Goal: Use online tool/utility: Utilize a website feature to perform a specific function

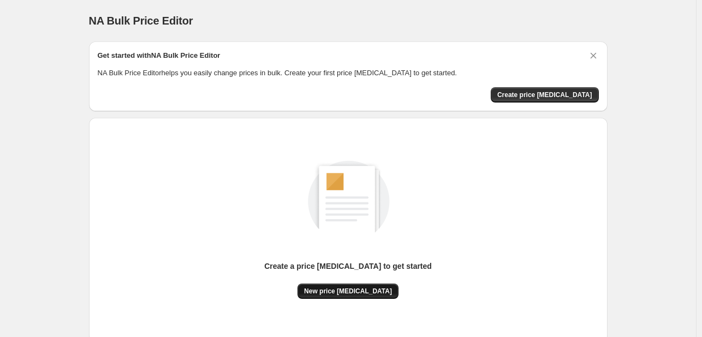
click at [356, 294] on span "New price [MEDICAL_DATA]" at bounding box center [348, 291] width 88 height 9
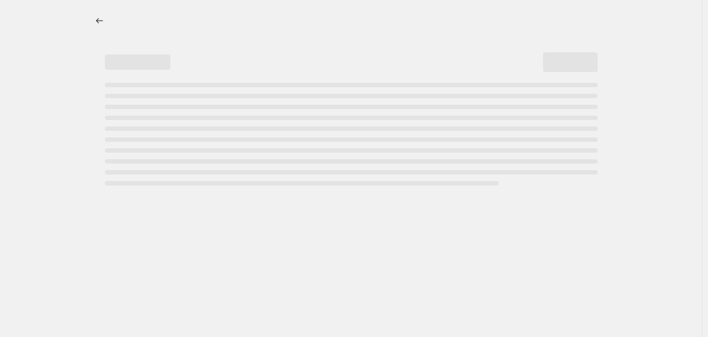
select select "percentage"
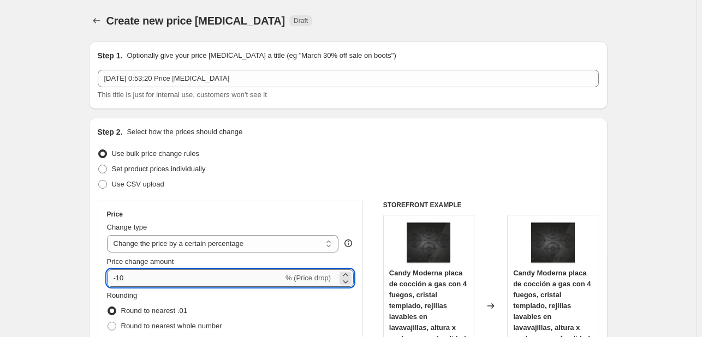
click at [174, 281] on input "-10" at bounding box center [195, 278] width 176 height 17
type input "-1"
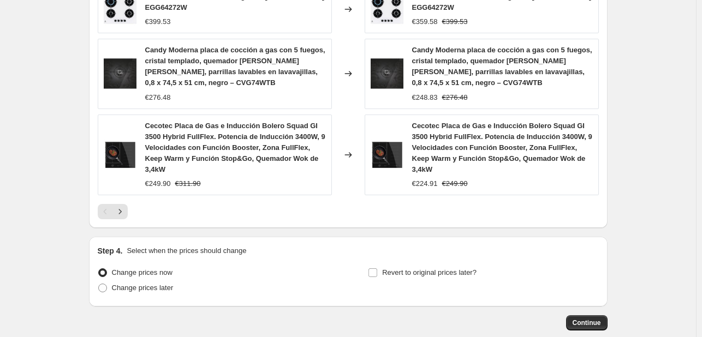
scroll to position [858, 0]
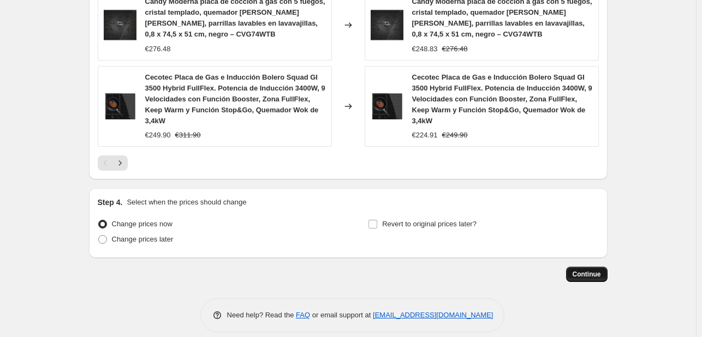
type input "-38"
click at [588, 267] on button "Continue" at bounding box center [587, 274] width 42 height 15
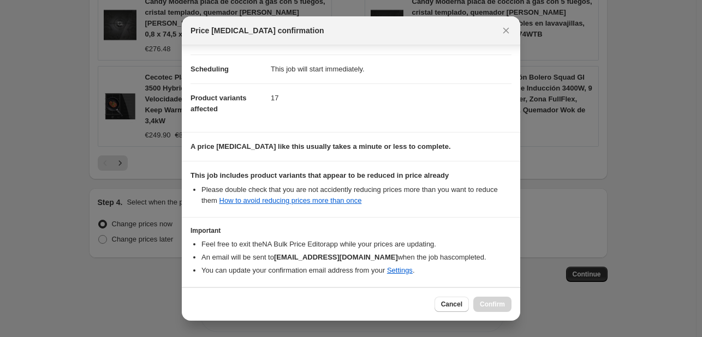
scroll to position [121, 0]
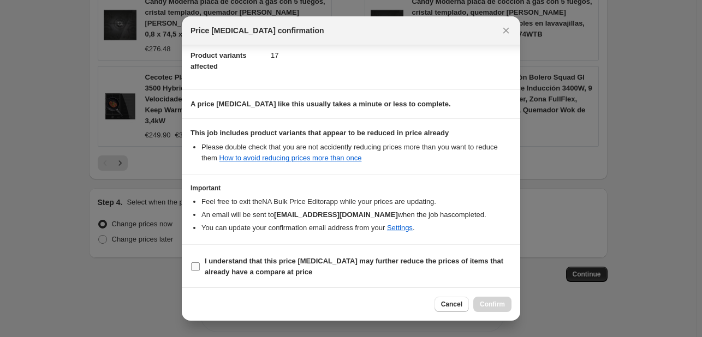
click at [252, 260] on b "I understand that this price [MEDICAL_DATA] may further reduce the prices of it…" at bounding box center [354, 266] width 299 height 19
click at [200, 263] on input "I understand that this price [MEDICAL_DATA] may further reduce the prices of it…" at bounding box center [195, 267] width 9 height 9
checkbox input "true"
click at [493, 296] on div "Cancel Confirm" at bounding box center [351, 304] width 339 height 33
click at [495, 304] on span "Confirm" at bounding box center [492, 304] width 25 height 9
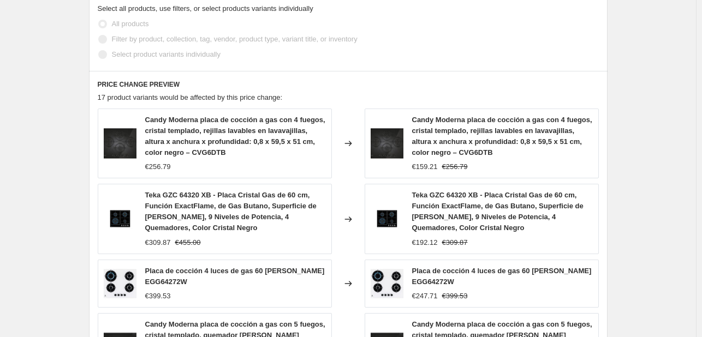
scroll to position [286, 0]
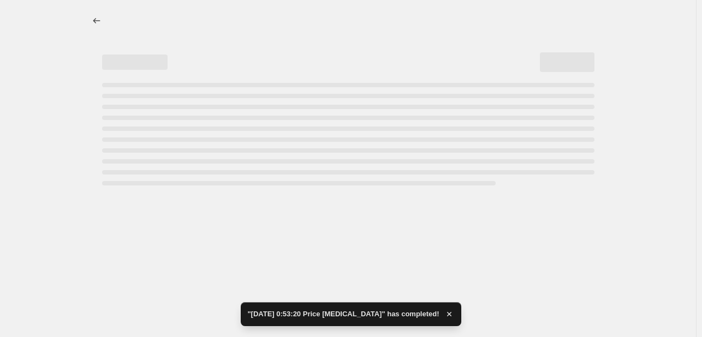
select select "percentage"
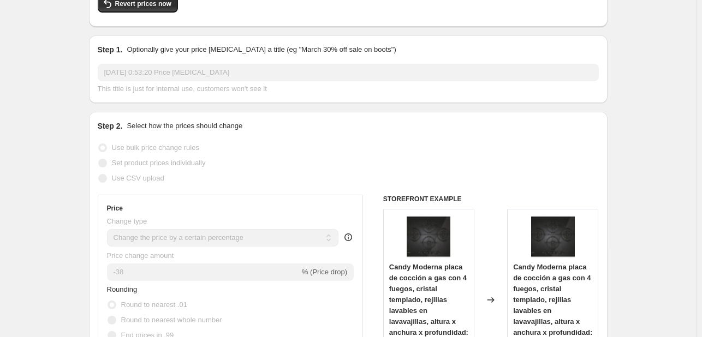
scroll to position [0, 0]
